Goal: Task Accomplishment & Management: Manage account settings

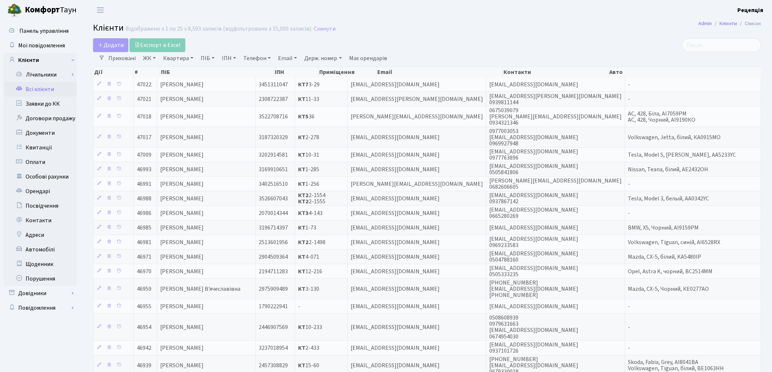
select select "25"
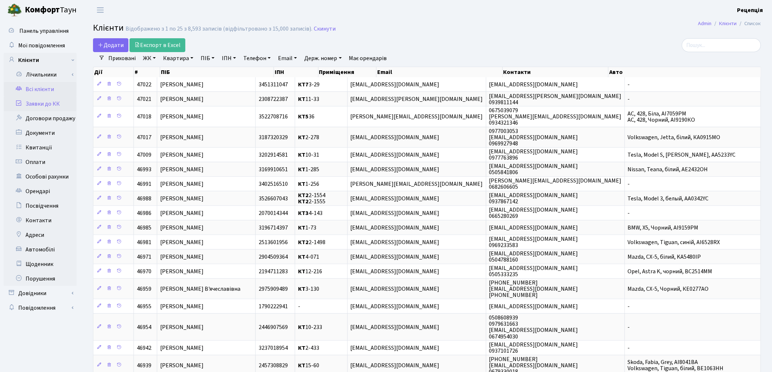
click at [32, 97] on link "Заявки до КК" at bounding box center [40, 104] width 73 height 15
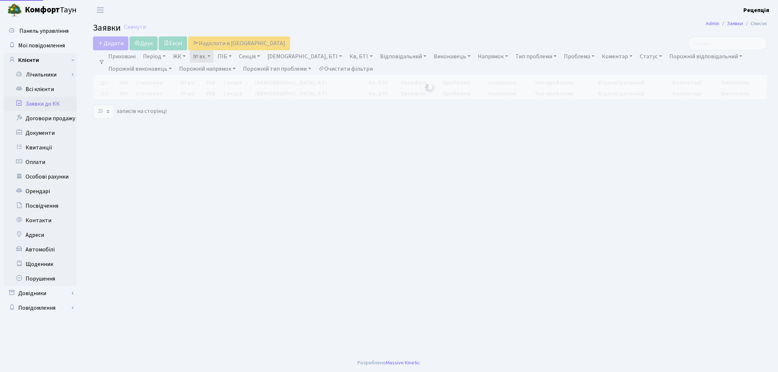
select select
select select "25"
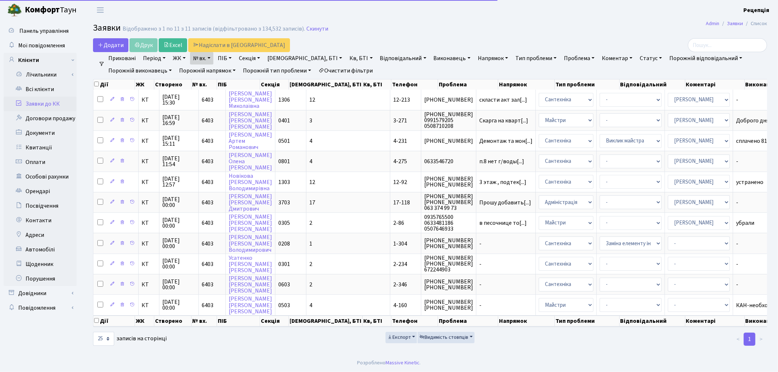
click at [363, 67] on link "Очистити фільтри" at bounding box center [345, 71] width 60 height 12
select select
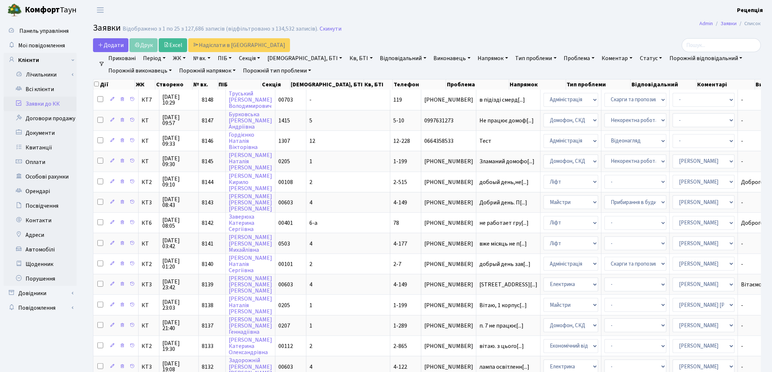
click at [179, 59] on link "ЖК" at bounding box center [179, 58] width 19 height 12
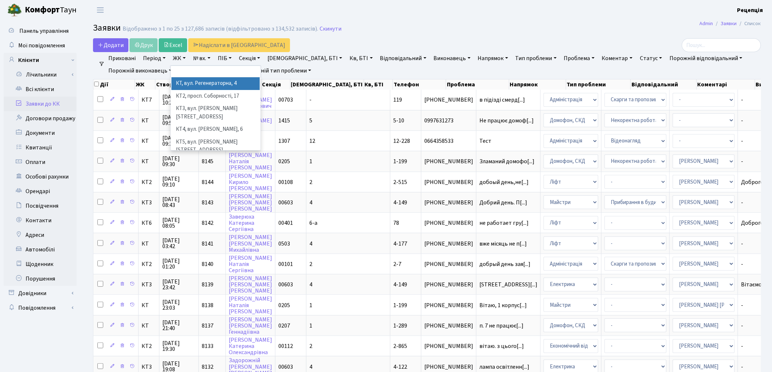
click at [205, 81] on li "КТ, вул. Регенераторна, 4" at bounding box center [215, 83] width 88 height 13
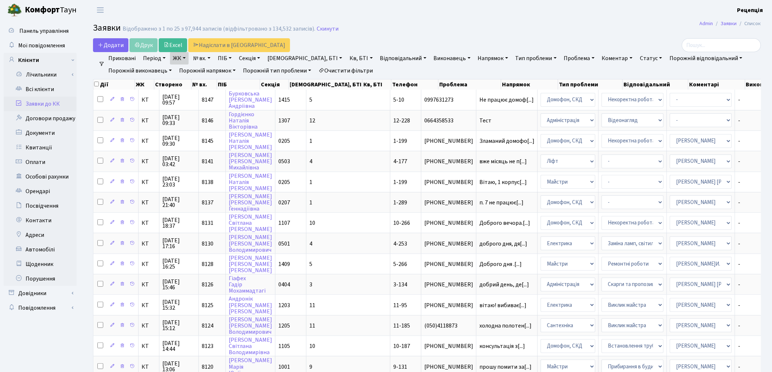
click at [346, 60] on link "Кв, БТІ" at bounding box center [360, 58] width 29 height 12
type input "5-266"
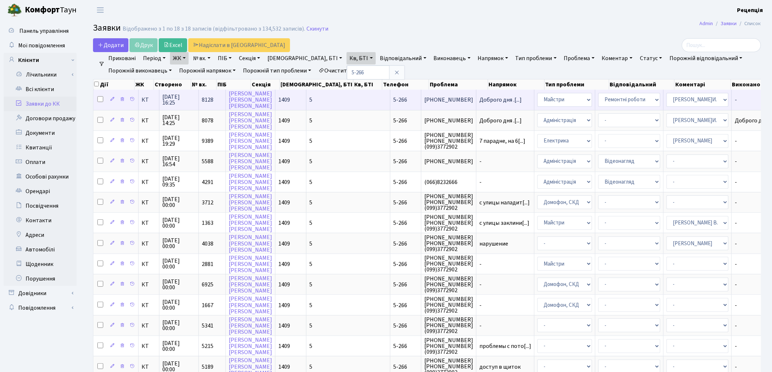
click at [320, 96] on td "5" at bounding box center [348, 100] width 84 height 20
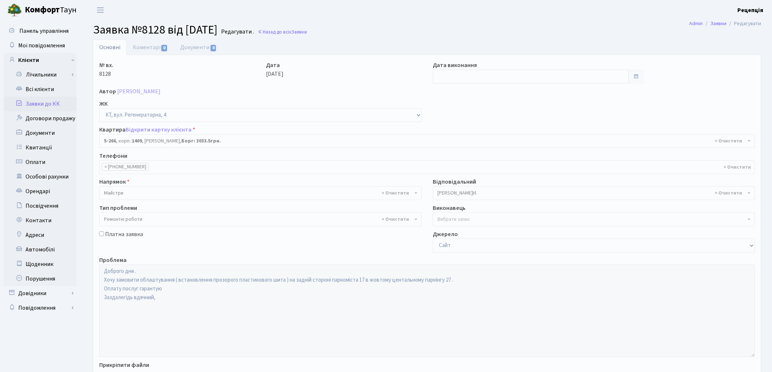
select select "2277"
select select "62"
click at [37, 93] on link "Всі клієнти" at bounding box center [40, 89] width 73 height 15
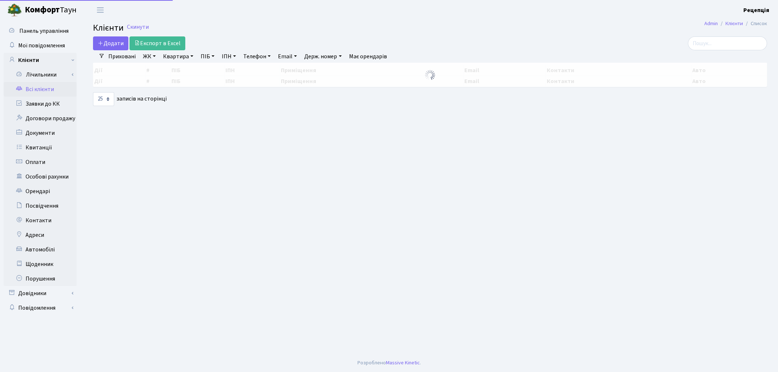
select select "25"
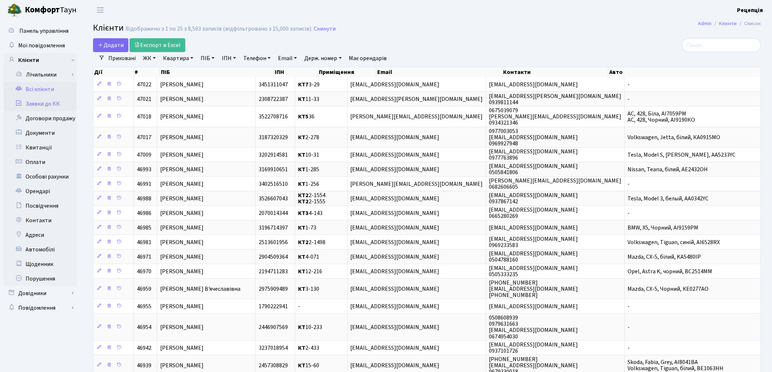
click at [59, 100] on link "Заявки до КК" at bounding box center [40, 104] width 73 height 15
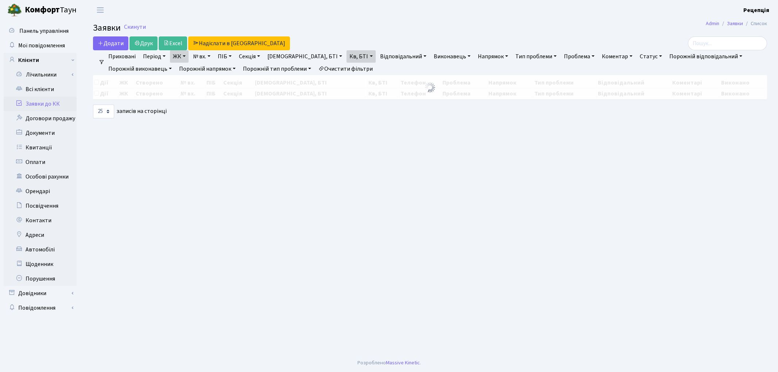
select select "25"
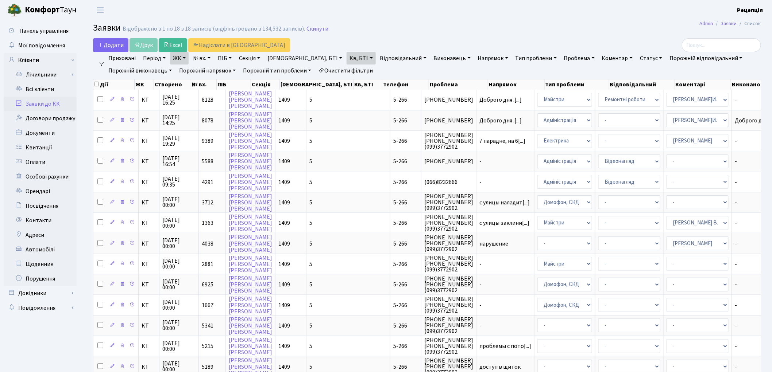
click at [349, 72] on link "Очистити фільтри" at bounding box center [345, 71] width 60 height 12
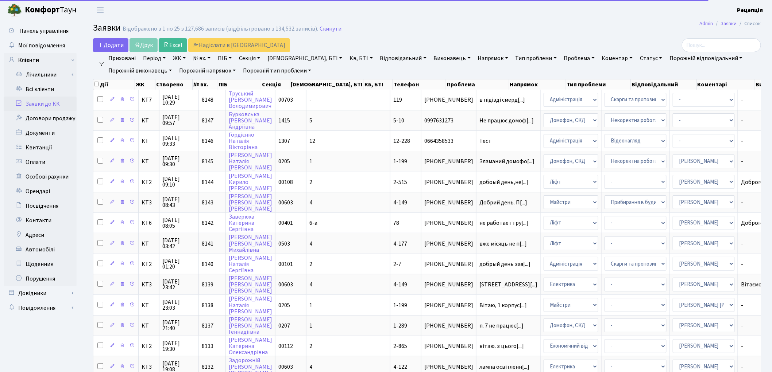
click at [228, 60] on link "ПІБ" at bounding box center [225, 58] width 20 height 12
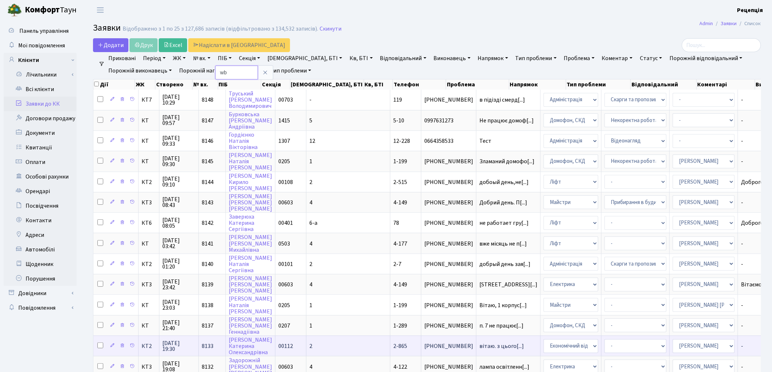
type input "w"
type input "цимбаленко"
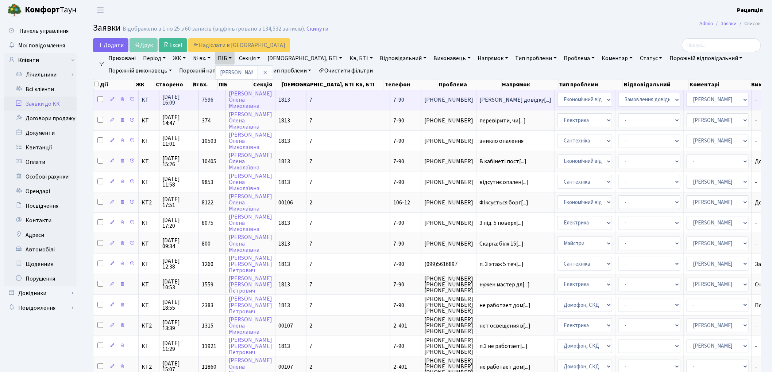
click at [424, 100] on span "(095) 642-47-96" at bounding box center [448, 100] width 49 height 6
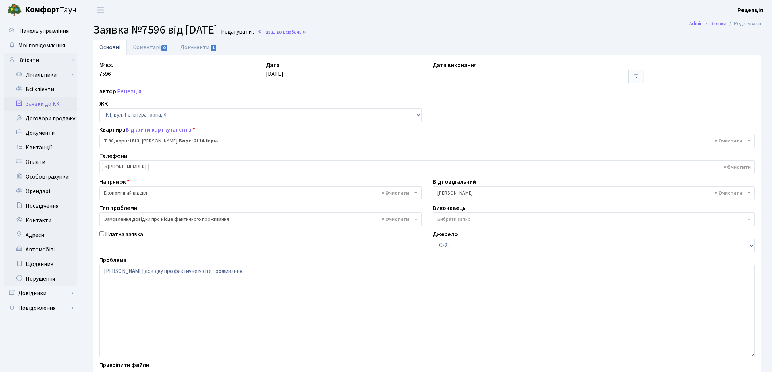
select select "5091"
select select "8"
click at [208, 48] on link "Документи 1" at bounding box center [198, 47] width 49 height 15
select select "25"
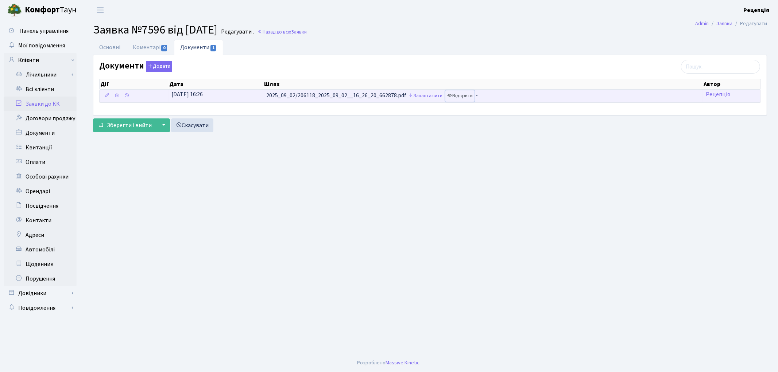
click at [467, 95] on link "Відкрити" at bounding box center [459, 95] width 29 height 11
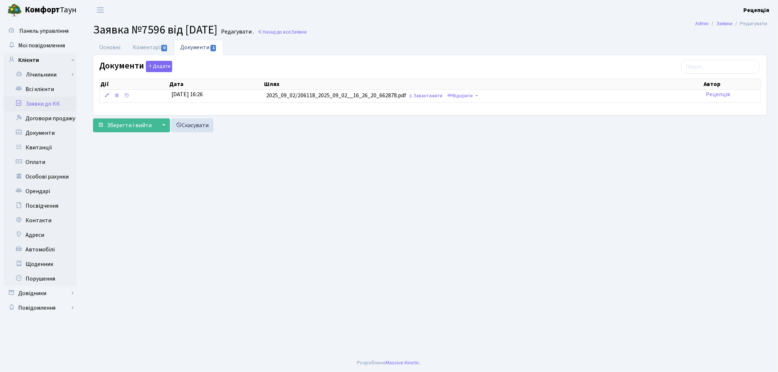
click at [52, 99] on link "Заявки до КК" at bounding box center [40, 104] width 73 height 15
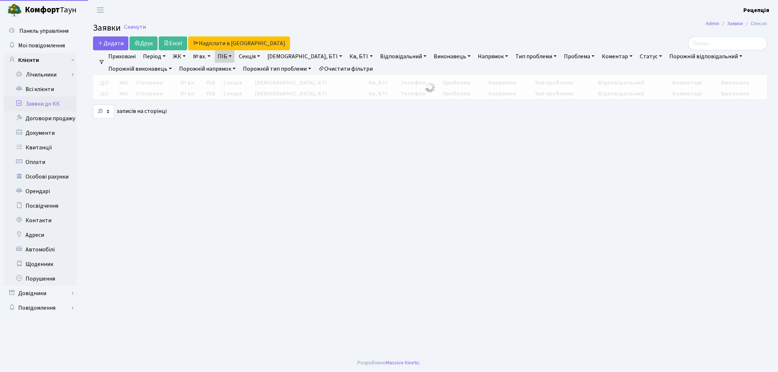
select select
select select "25"
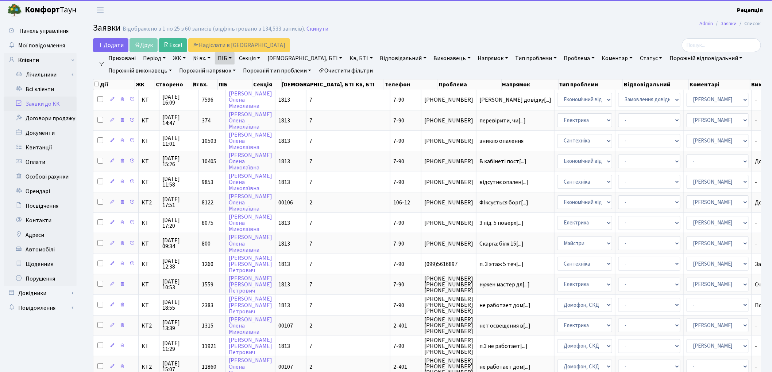
click at [340, 70] on link "Очистити фільтри" at bounding box center [345, 71] width 60 height 12
select select
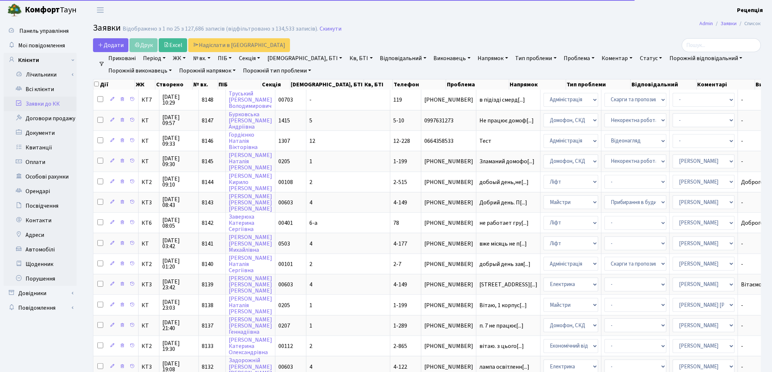
click at [179, 59] on link "ЖК" at bounding box center [179, 58] width 19 height 12
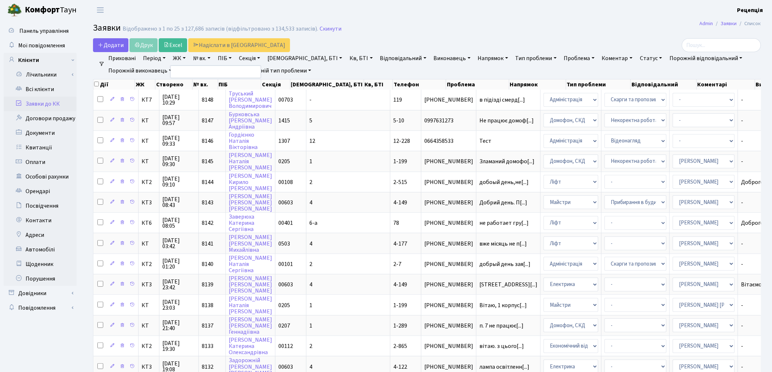
click at [385, 14] on header "Комфорт Таун Рецепція Мій обліковий запис Вийти" at bounding box center [386, 10] width 772 height 20
click at [38, 292] on link "Довідники" at bounding box center [40, 293] width 73 height 15
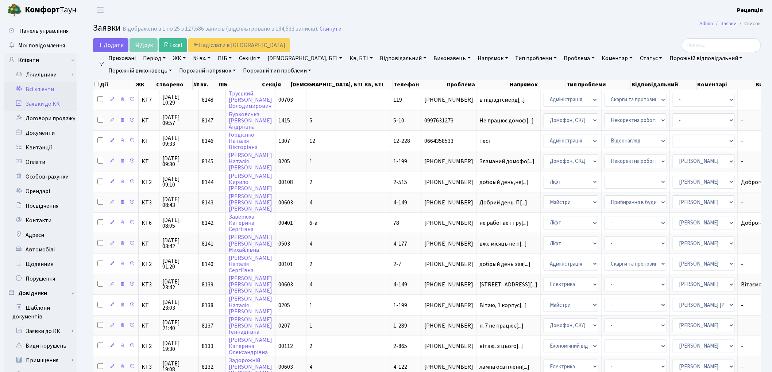
click at [42, 88] on link "Всі клієнти" at bounding box center [40, 89] width 73 height 15
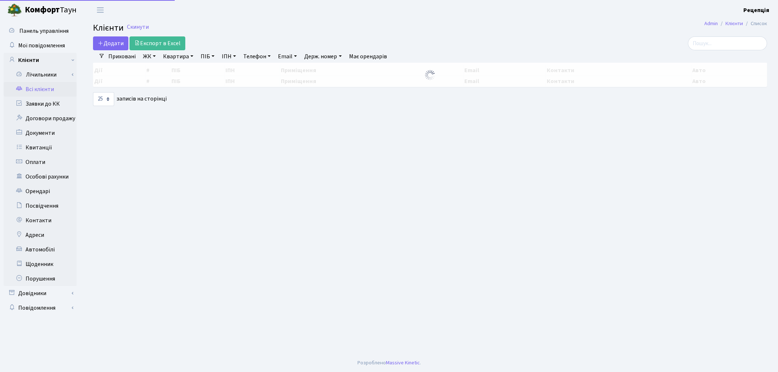
select select "25"
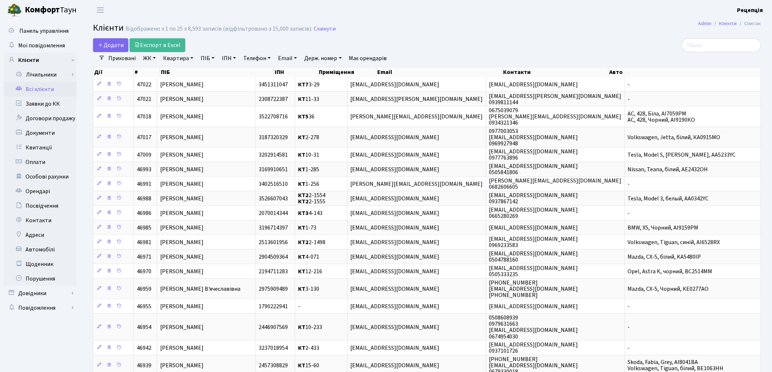
click at [450, 45] on div "Додати Експорт в Excel" at bounding box center [314, 45] width 442 height 14
click at [50, 107] on link "Заявки до КК" at bounding box center [40, 104] width 73 height 15
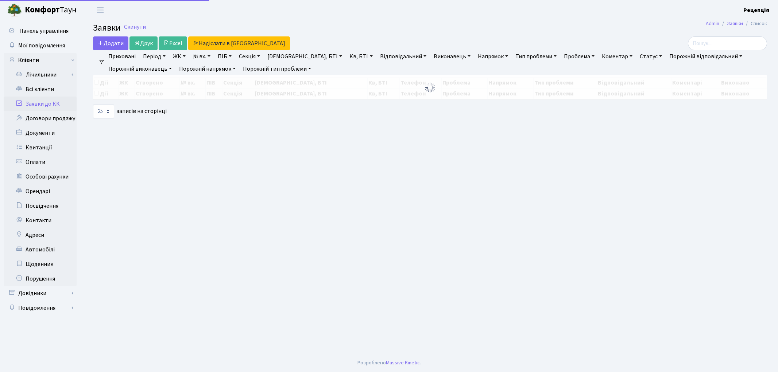
select select "25"
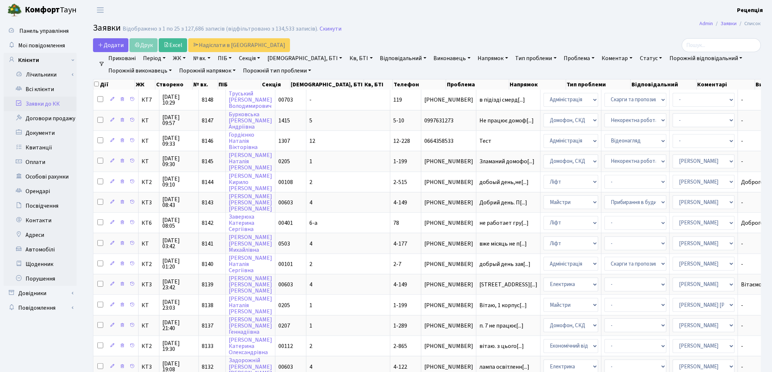
click at [225, 58] on link "ПІБ" at bounding box center [225, 58] width 20 height 12
type input "новохацька"
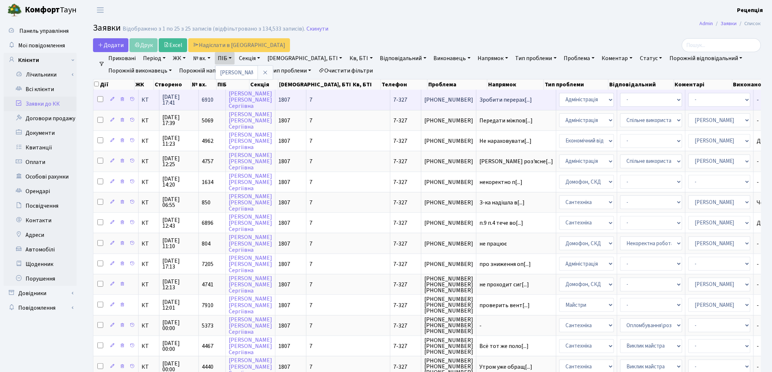
click at [393, 101] on span "7-327" at bounding box center [400, 100] width 14 height 8
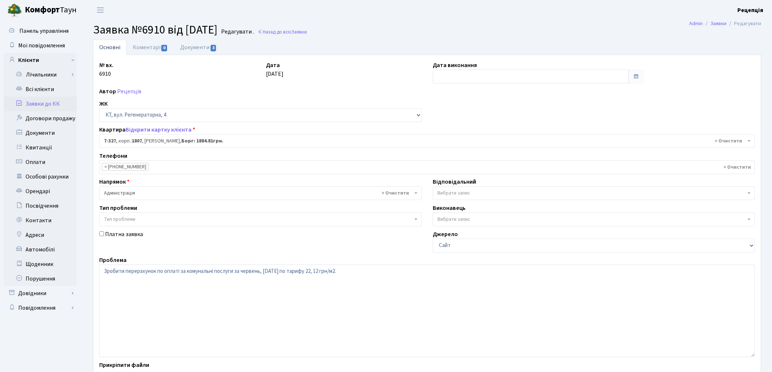
select select "4847"
click at [198, 48] on link "Документи 3" at bounding box center [198, 47] width 49 height 15
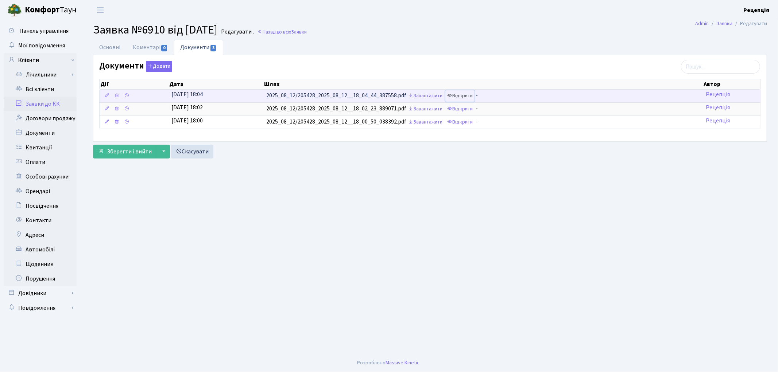
click at [467, 98] on link "Відкрити" at bounding box center [459, 95] width 29 height 11
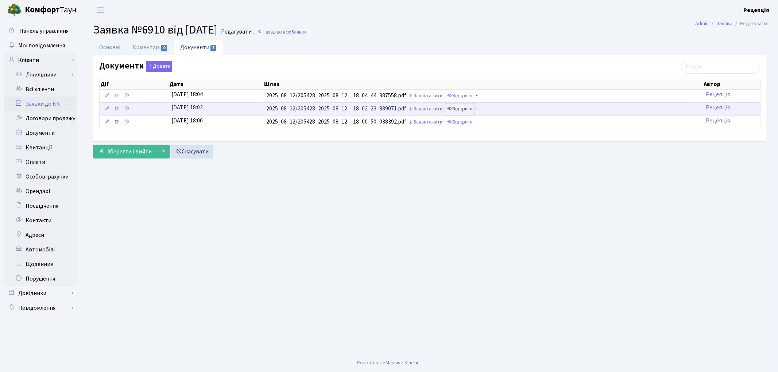
click at [462, 110] on link "Відкрити" at bounding box center [459, 109] width 29 height 11
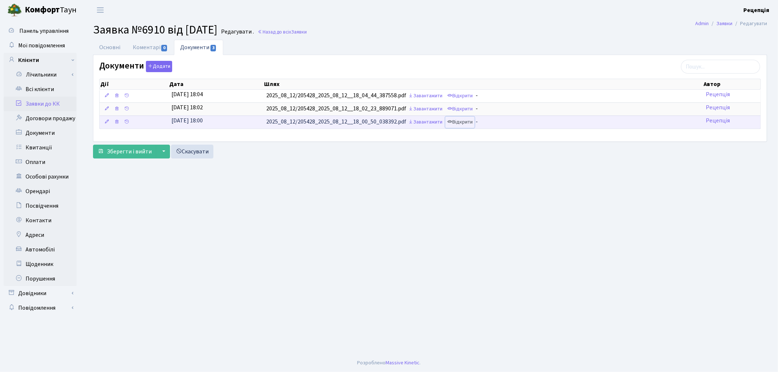
click at [464, 121] on link "Відкрити" at bounding box center [459, 122] width 29 height 11
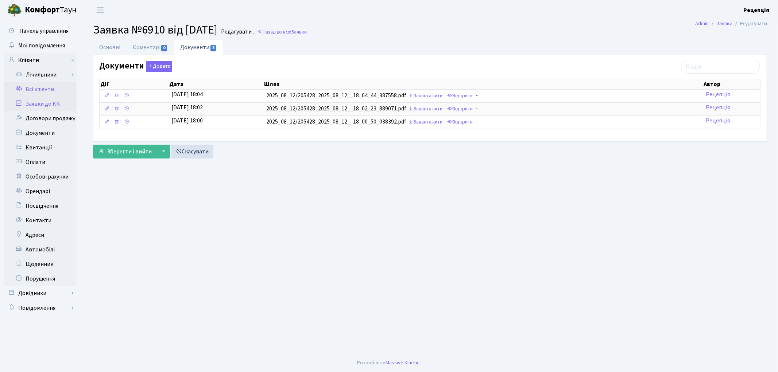
click at [40, 93] on link "Всі клієнти" at bounding box center [40, 89] width 73 height 15
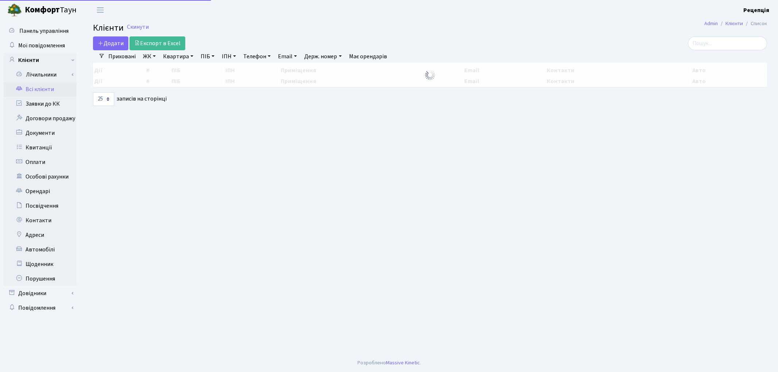
select select "25"
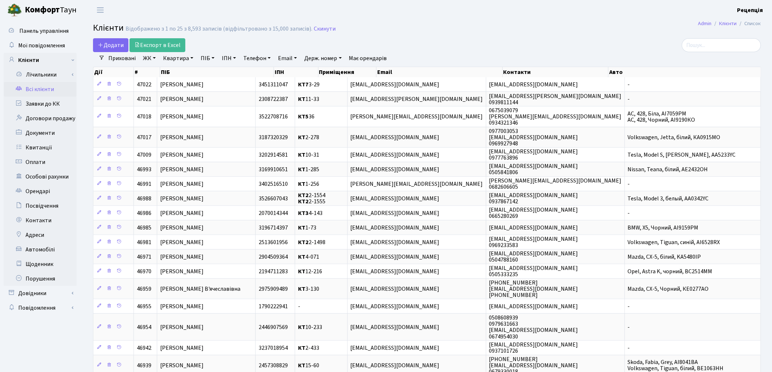
click at [147, 61] on link "ЖК" at bounding box center [149, 58] width 19 height 12
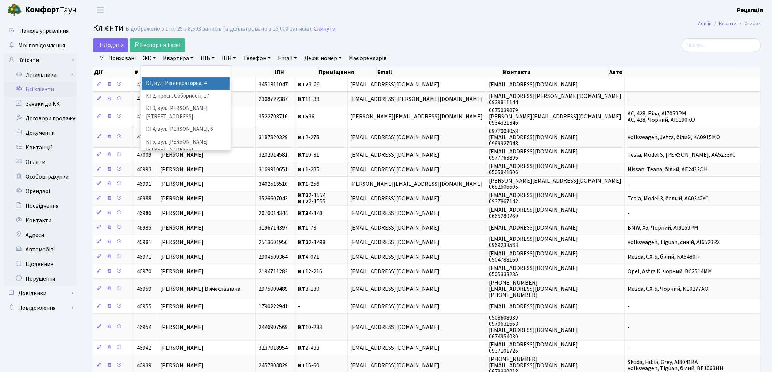
click at [162, 82] on li "КТ, вул. Регенераторна, 4" at bounding box center [186, 83] width 88 height 13
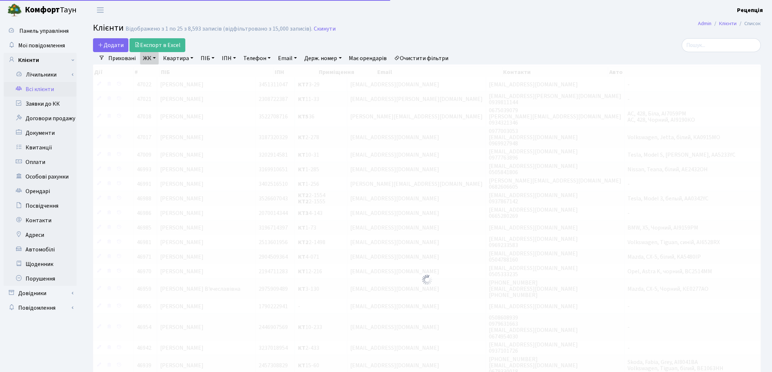
click at [173, 61] on link "Квартира" at bounding box center [178, 58] width 36 height 12
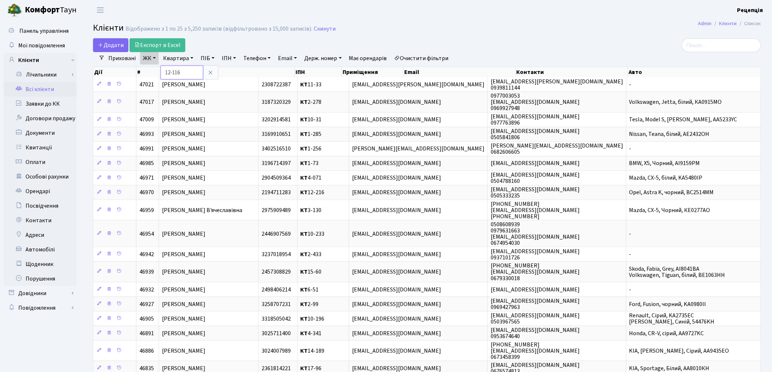
type input "12-116"
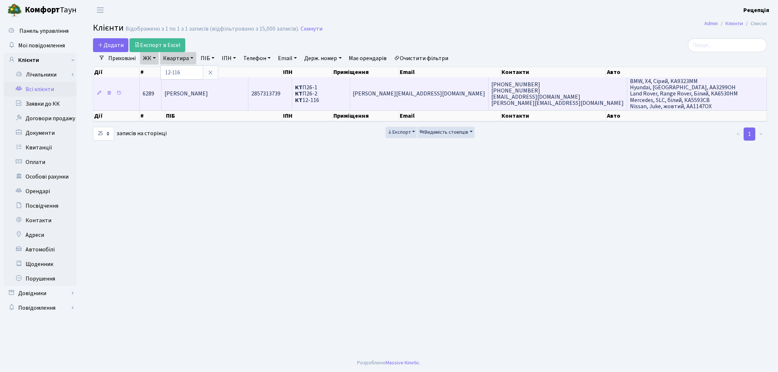
click at [208, 92] on span "[PERSON_NAME]" at bounding box center [185, 94] width 43 height 8
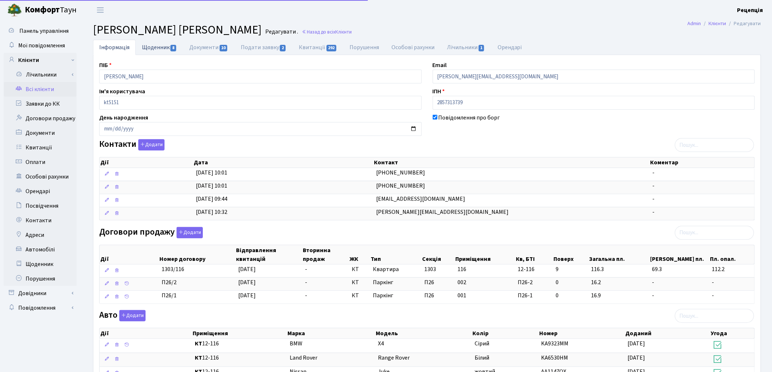
click at [154, 48] on link "Щоденник 8" at bounding box center [159, 47] width 47 height 15
select select "25"
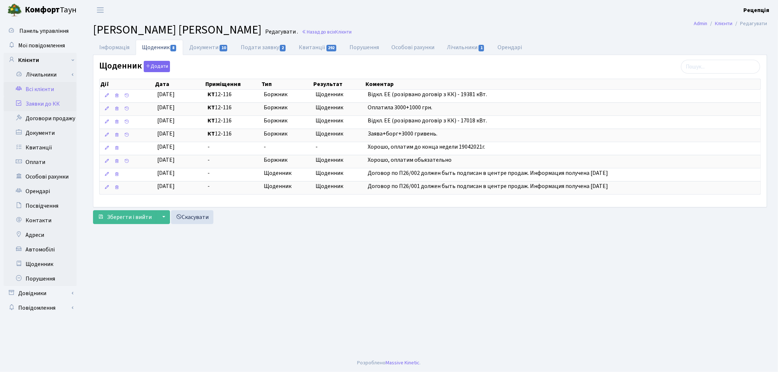
click at [47, 102] on link "Заявки до КК" at bounding box center [40, 104] width 73 height 15
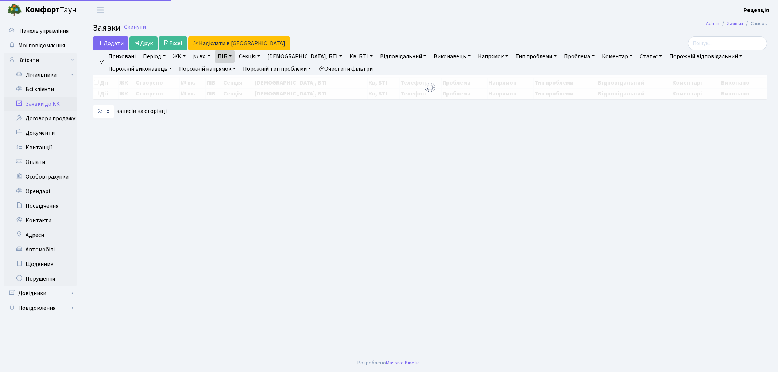
select select "25"
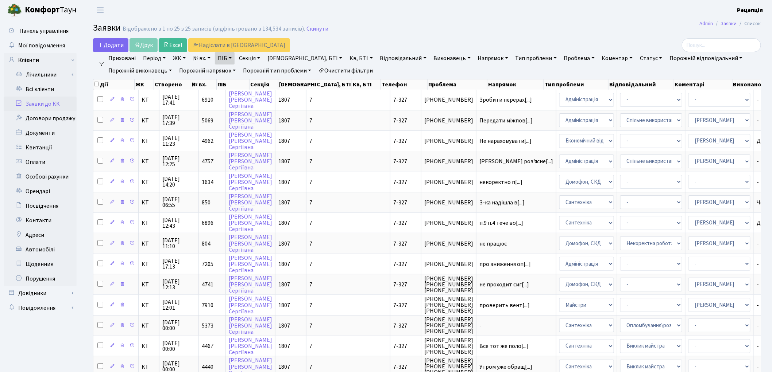
click at [359, 67] on link "Очистити фільтри" at bounding box center [345, 71] width 60 height 12
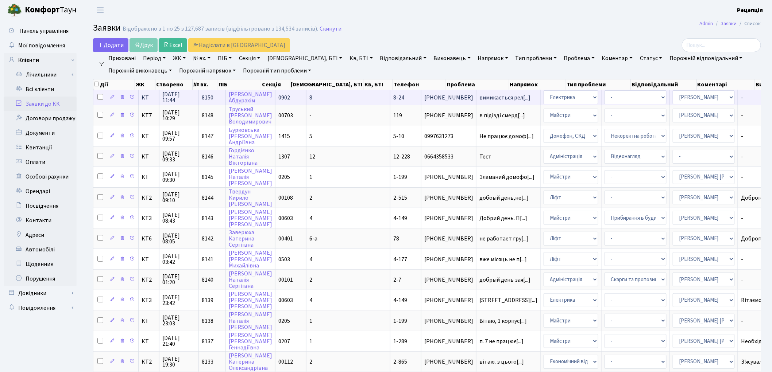
click at [320, 101] on td "8" at bounding box center [348, 97] width 84 height 15
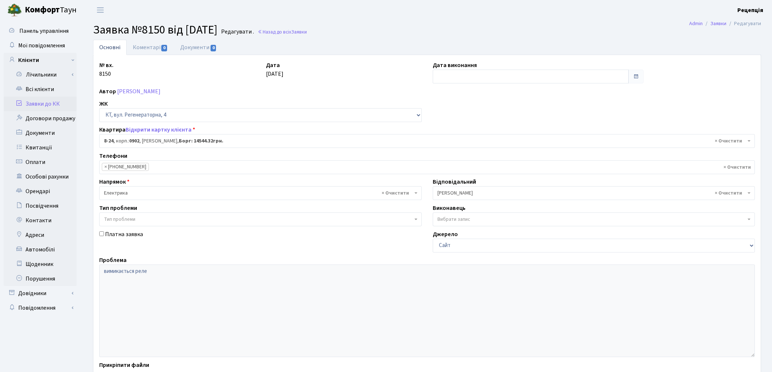
select select "6401"
click at [147, 50] on link "Коментарі 0" at bounding box center [150, 47] width 47 height 15
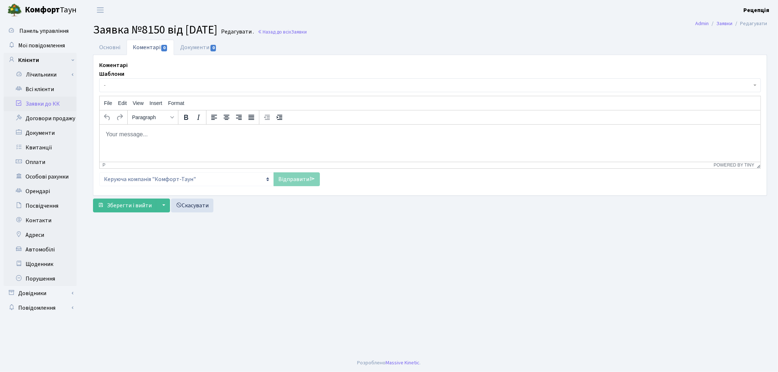
click at [148, 80] on span "-" at bounding box center [430, 85] width 662 height 14
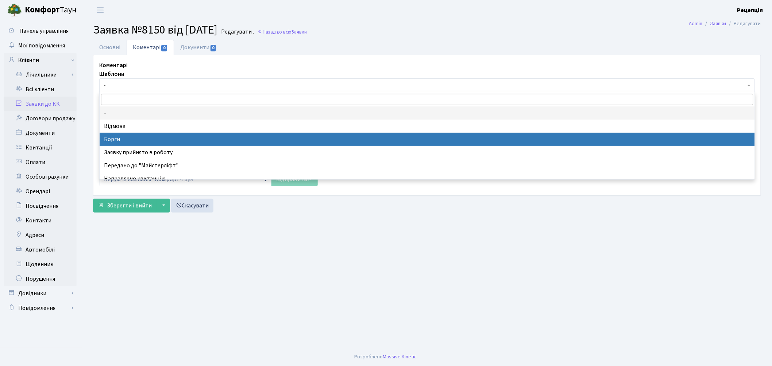
select select "3"
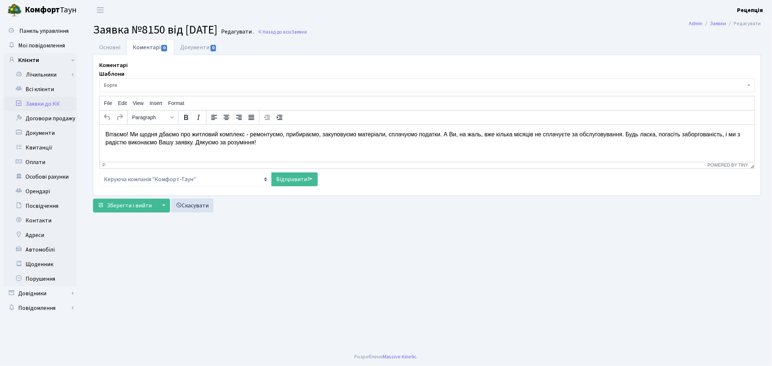
click at [129, 81] on span "Борги" at bounding box center [426, 85] width 655 height 14
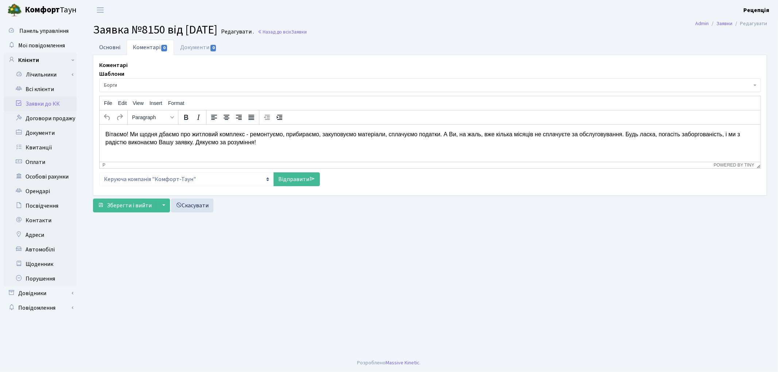
click at [109, 49] on link "Основні" at bounding box center [110, 47] width 34 height 15
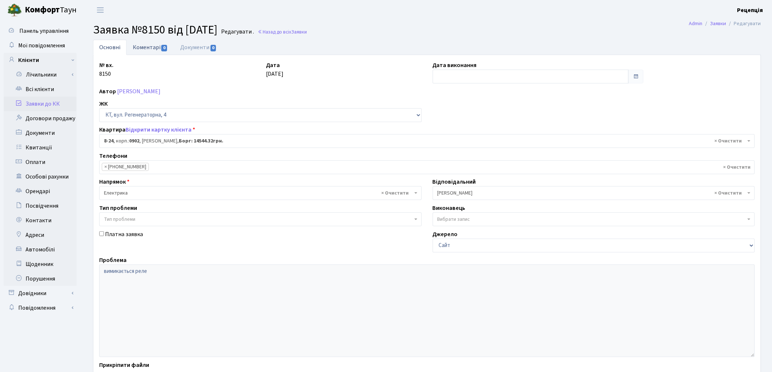
click at [151, 44] on link "Коментарі 0" at bounding box center [150, 47] width 47 height 15
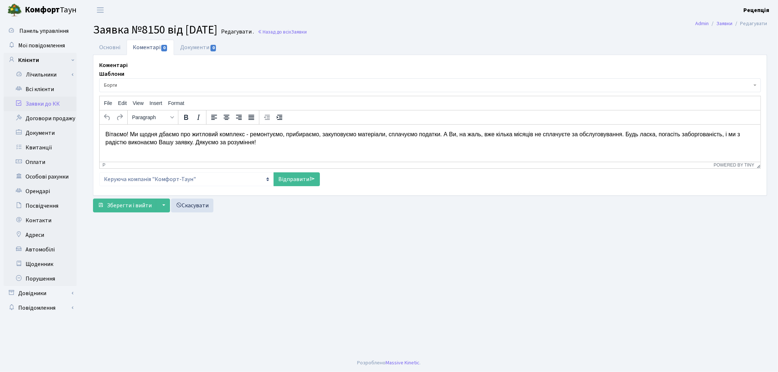
click at [56, 103] on link "Заявки до КК" at bounding box center [40, 104] width 73 height 15
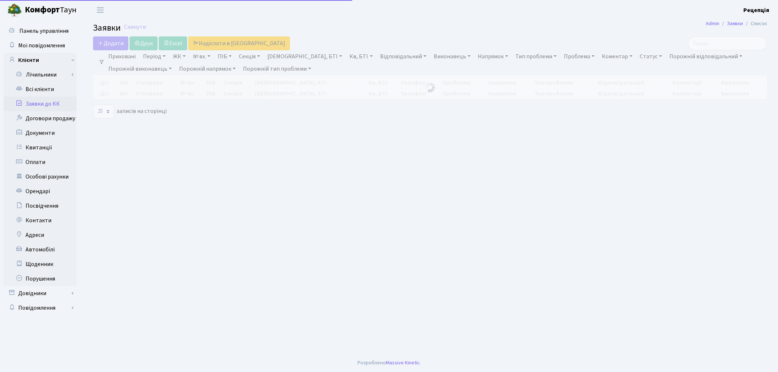
select select "25"
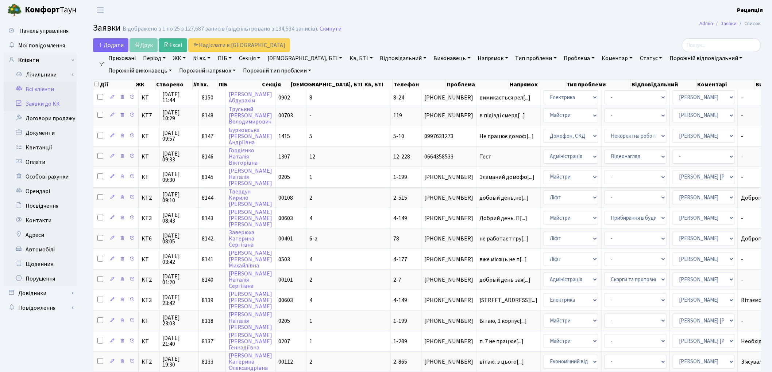
click at [57, 86] on link "Всі клієнти" at bounding box center [40, 89] width 73 height 15
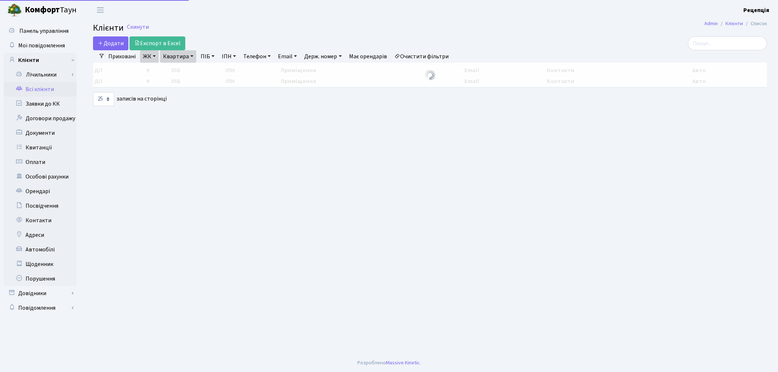
select select "25"
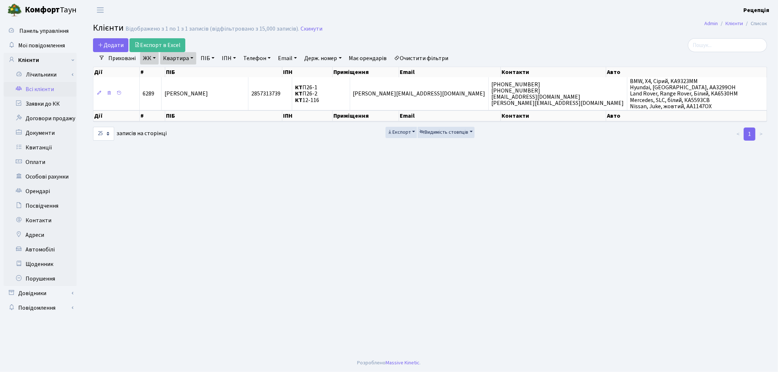
click at [427, 55] on link "Очистити фільтри" at bounding box center [421, 58] width 60 height 12
